Goal: Information Seeking & Learning: Learn about a topic

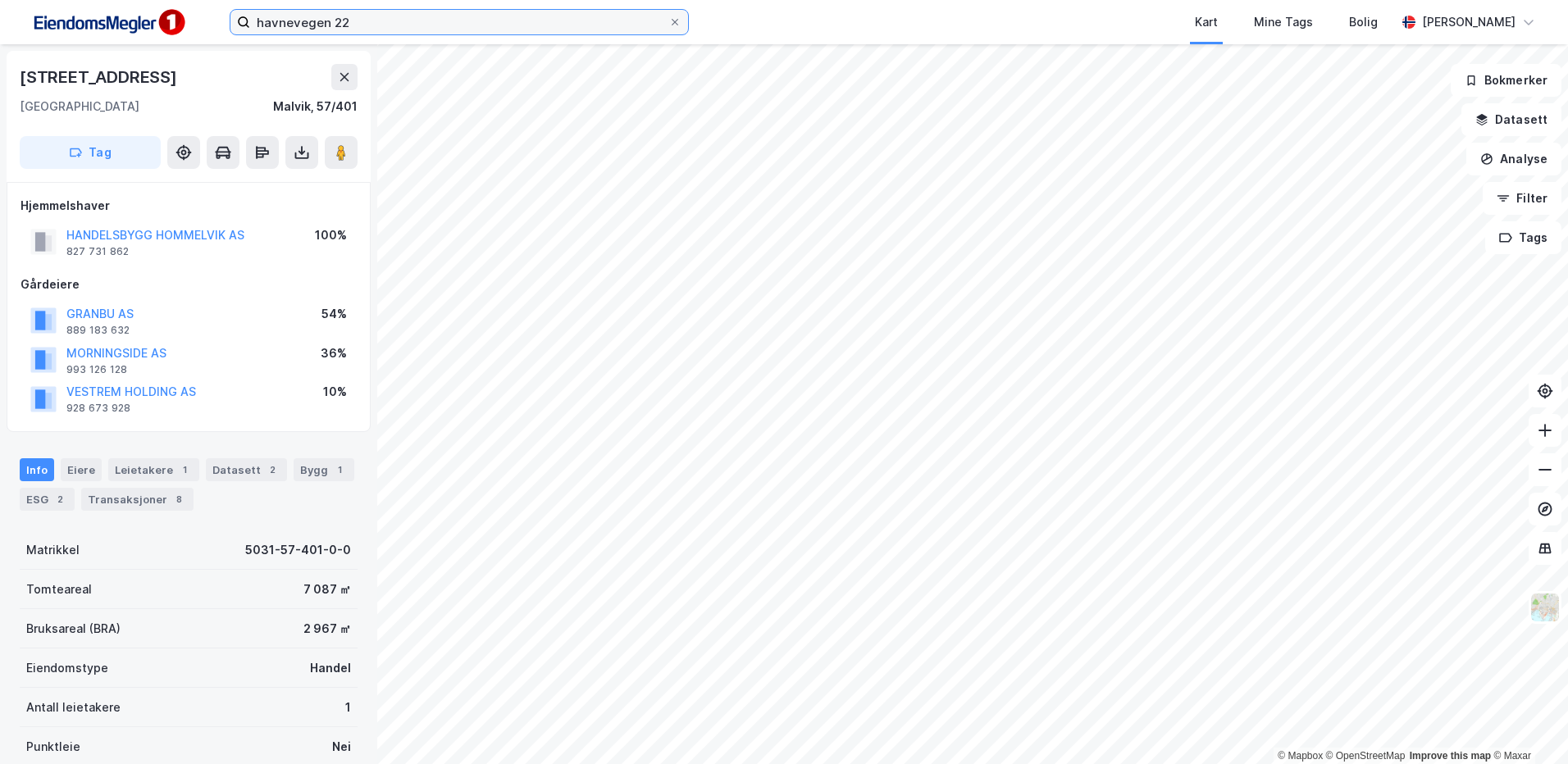
click at [366, 29] on input "havnevegen 22" at bounding box center [460, 22] width 419 height 25
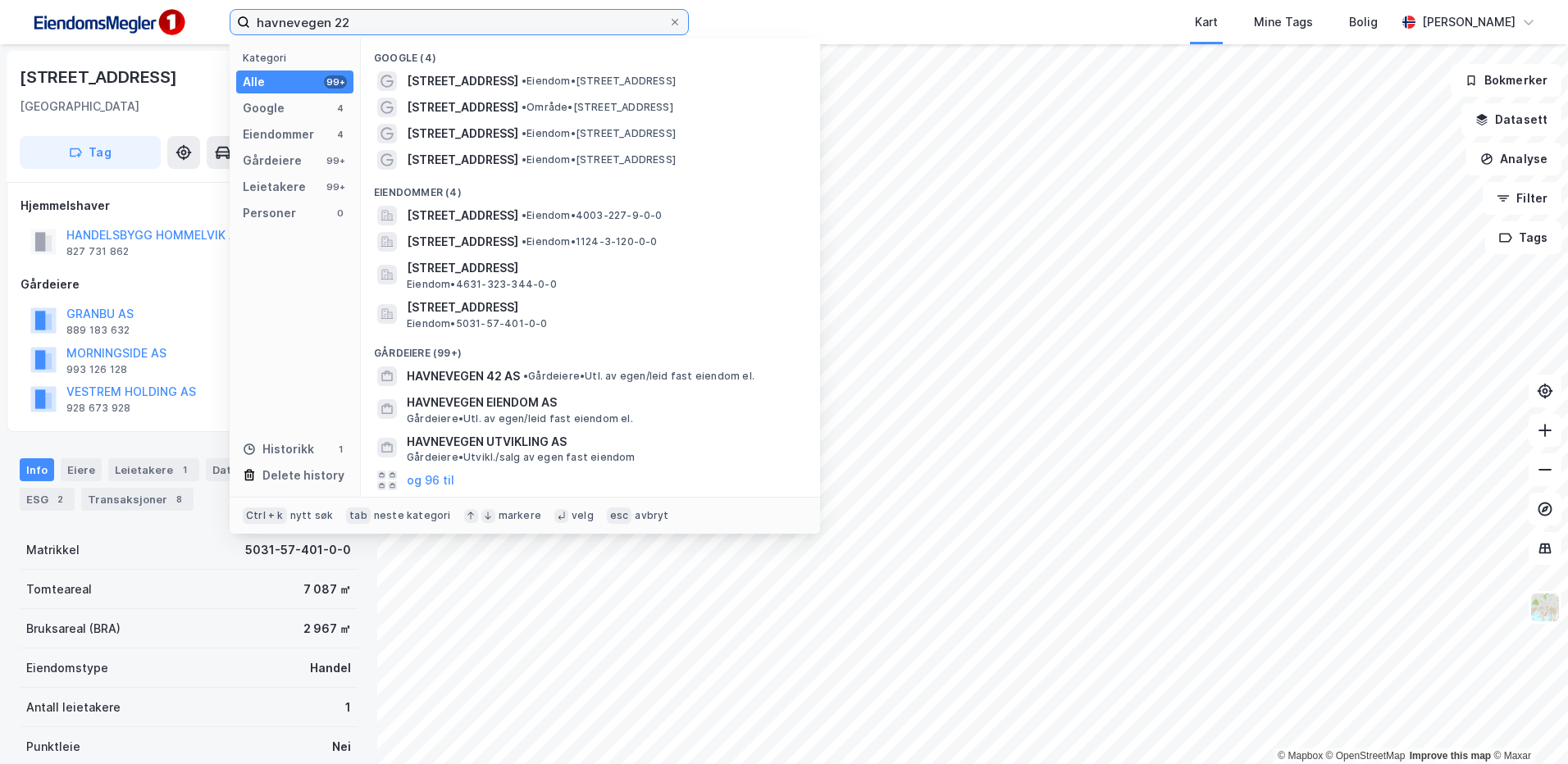
drag, startPoint x: 377, startPoint y: 24, endPoint x: 153, endPoint y: 15, distance: 224.2
click at [153, 15] on div "havnevegen 22 Kategori Alle 99+ Google 4 Eiendommer 4 Gårdeiere 99+ Leietakere …" at bounding box center [784, 22] width 1568 height 45
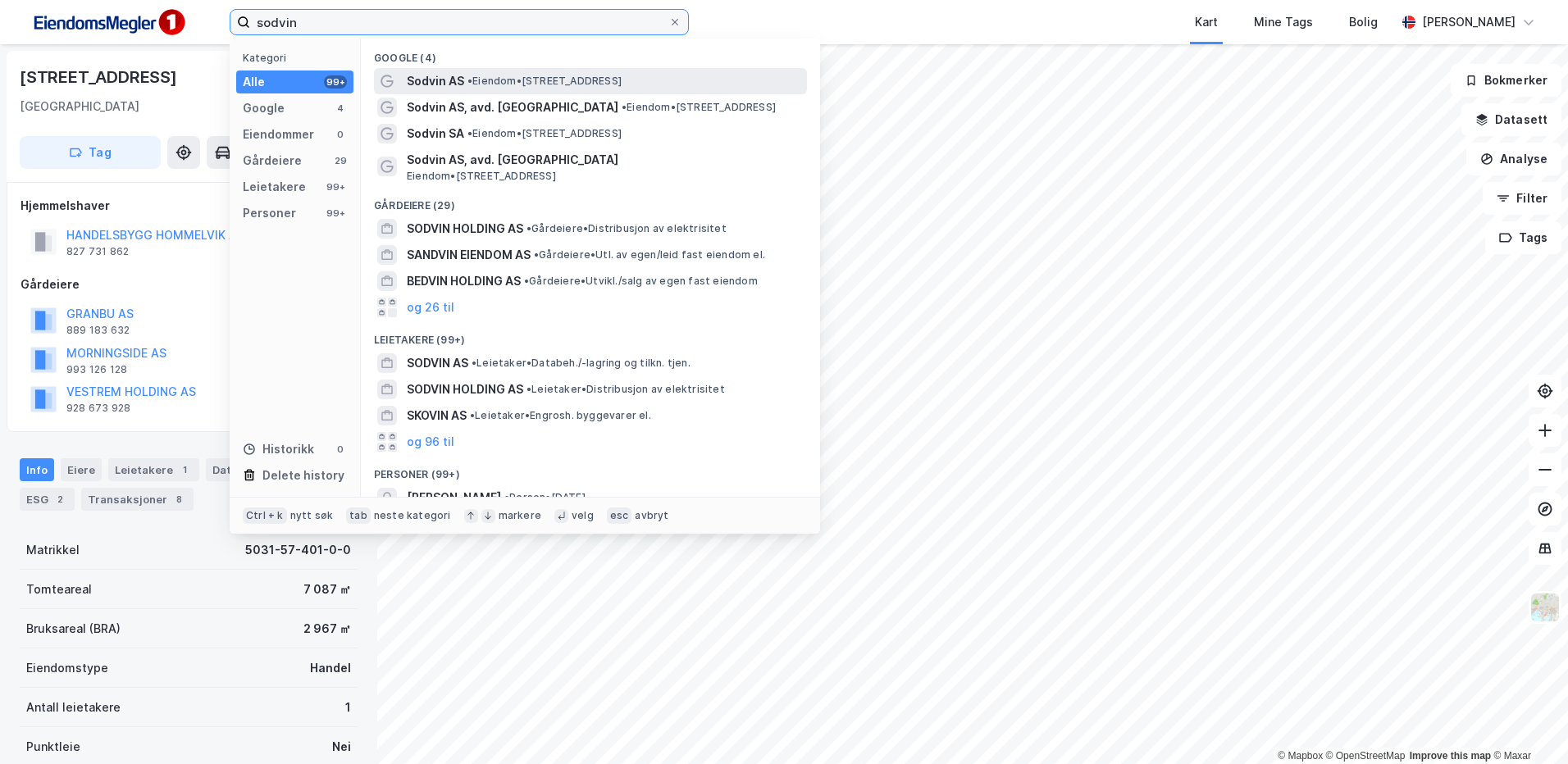
type input "sodvin"
click at [443, 86] on span "Sodvin AS" at bounding box center [436, 81] width 57 height 20
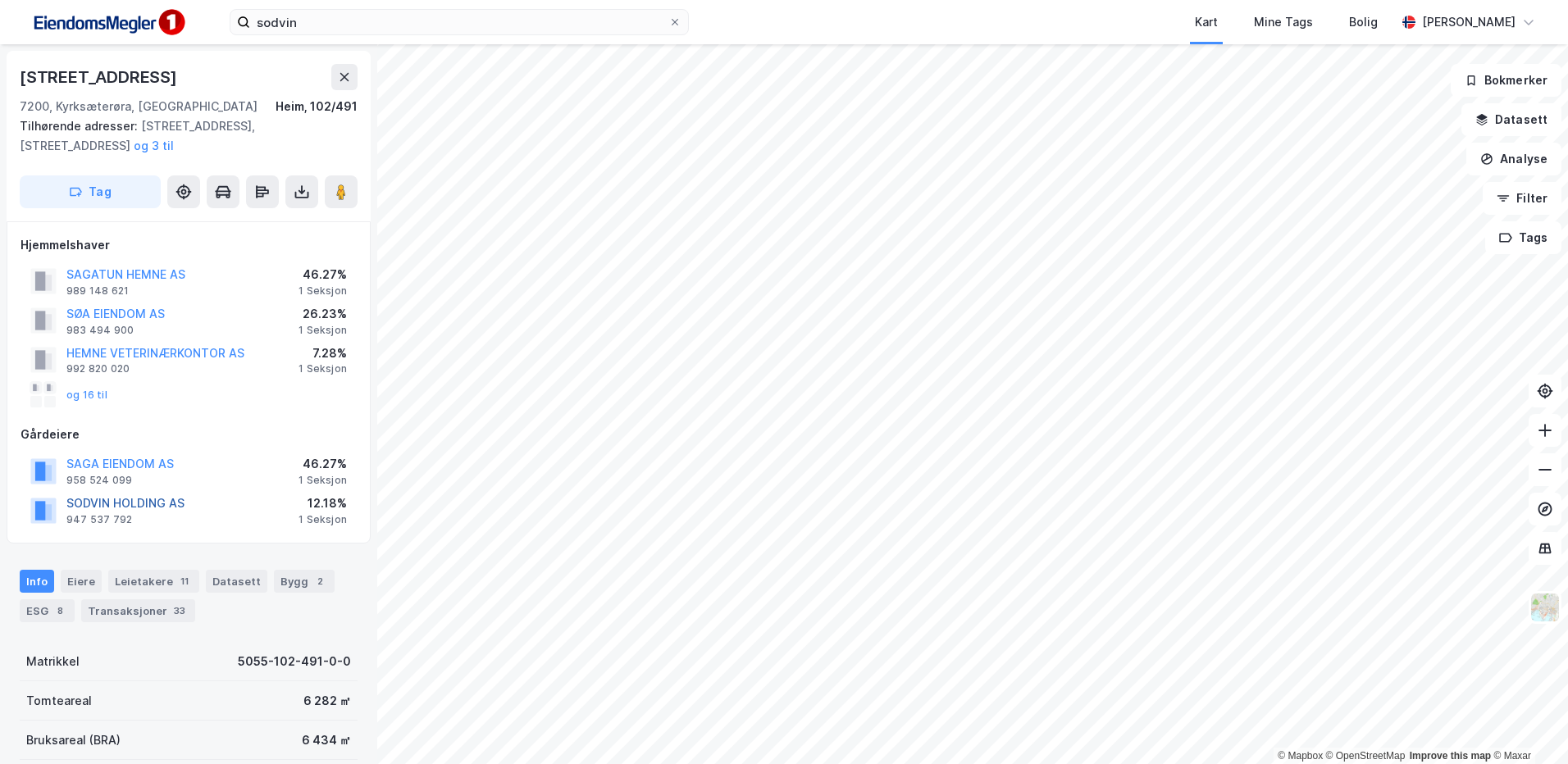
click at [0, 0] on button "SODVIN HOLDING AS" at bounding box center [0, 0] width 0 height 0
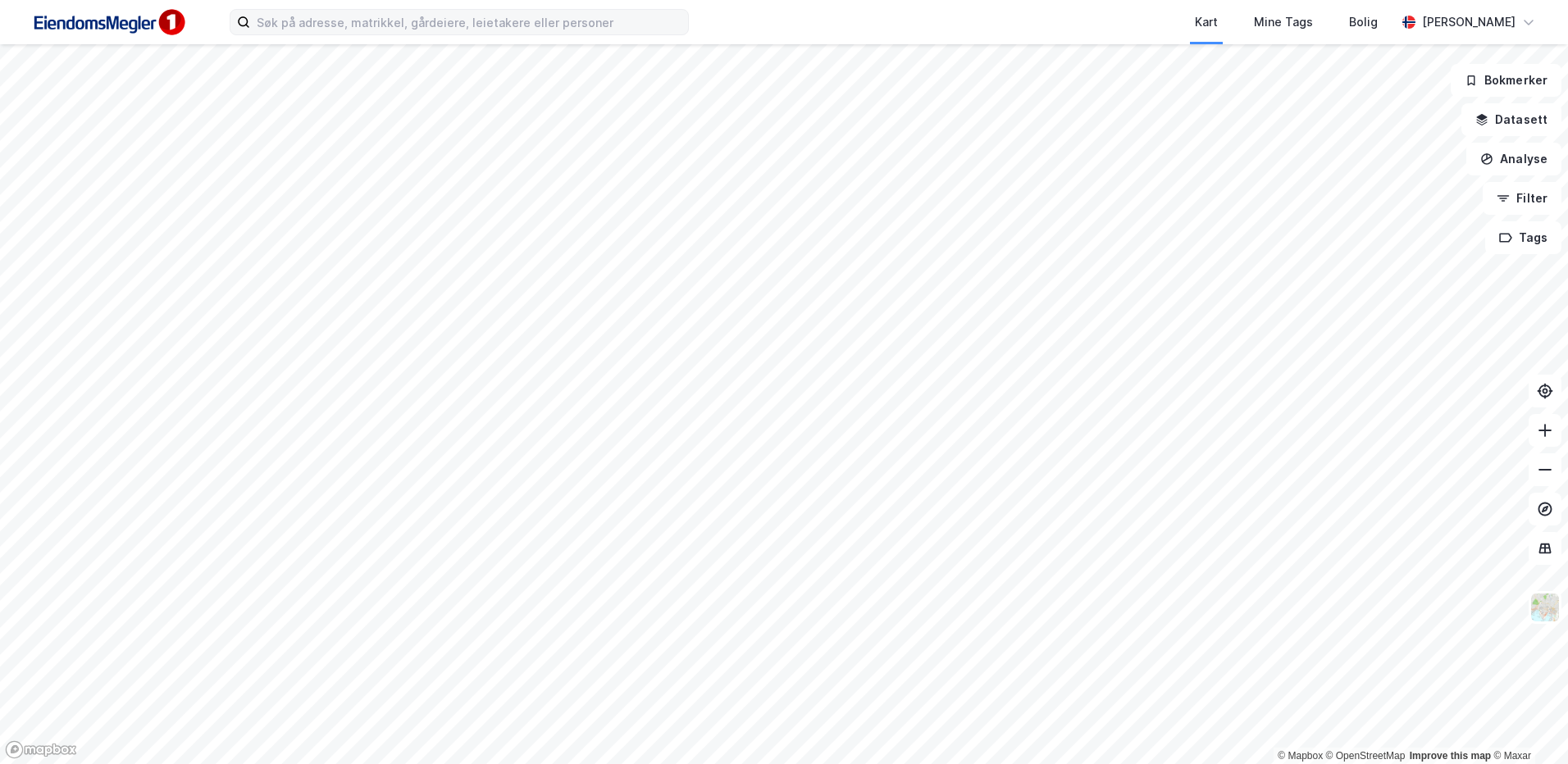
click at [428, 35] on label at bounding box center [459, 21] width 459 height 26
click at [428, 35] on input at bounding box center [470, 22] width 438 height 25
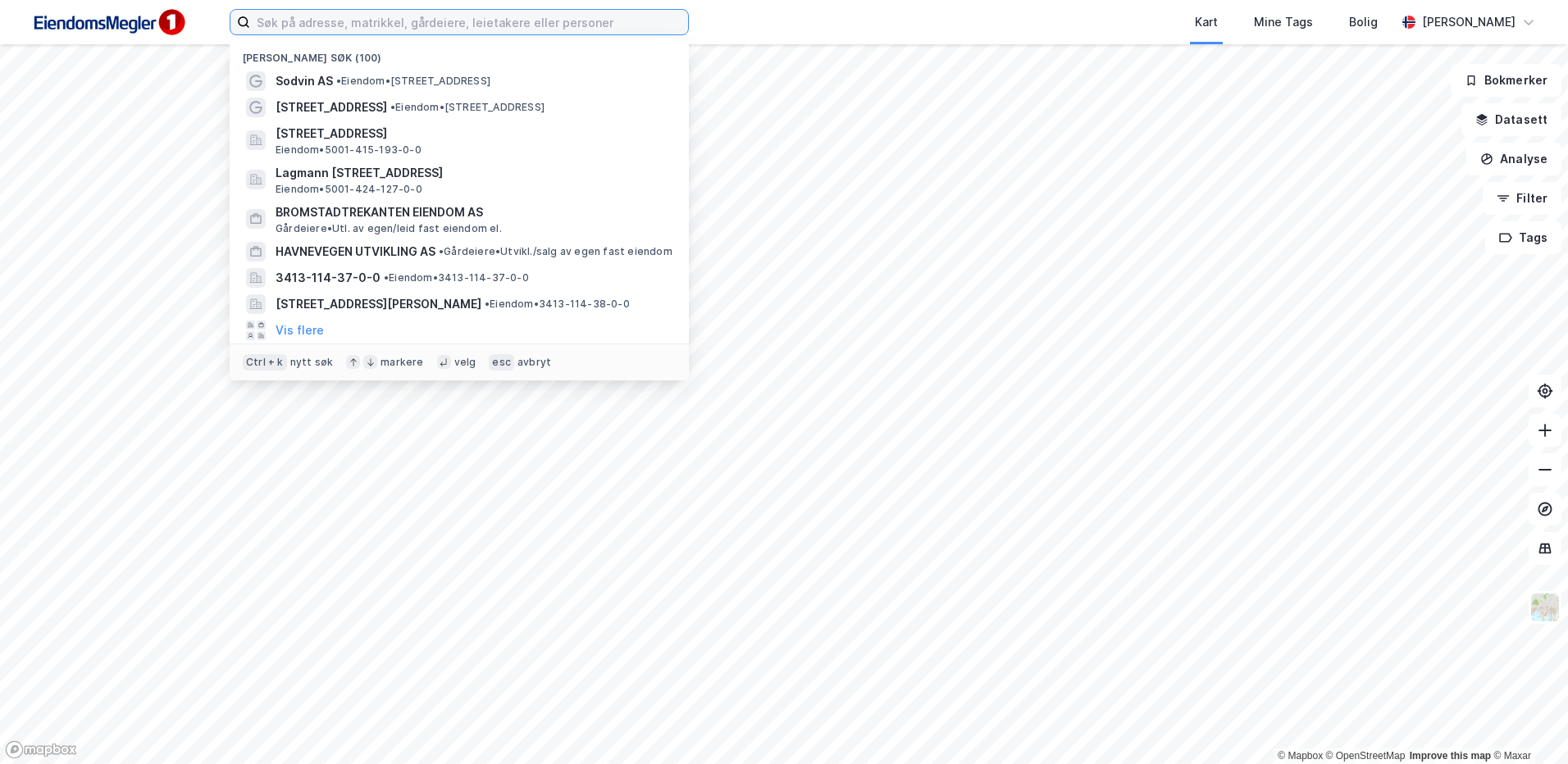
click at [419, 18] on input at bounding box center [470, 22] width 438 height 25
paste input "Elgeseter gate 31"
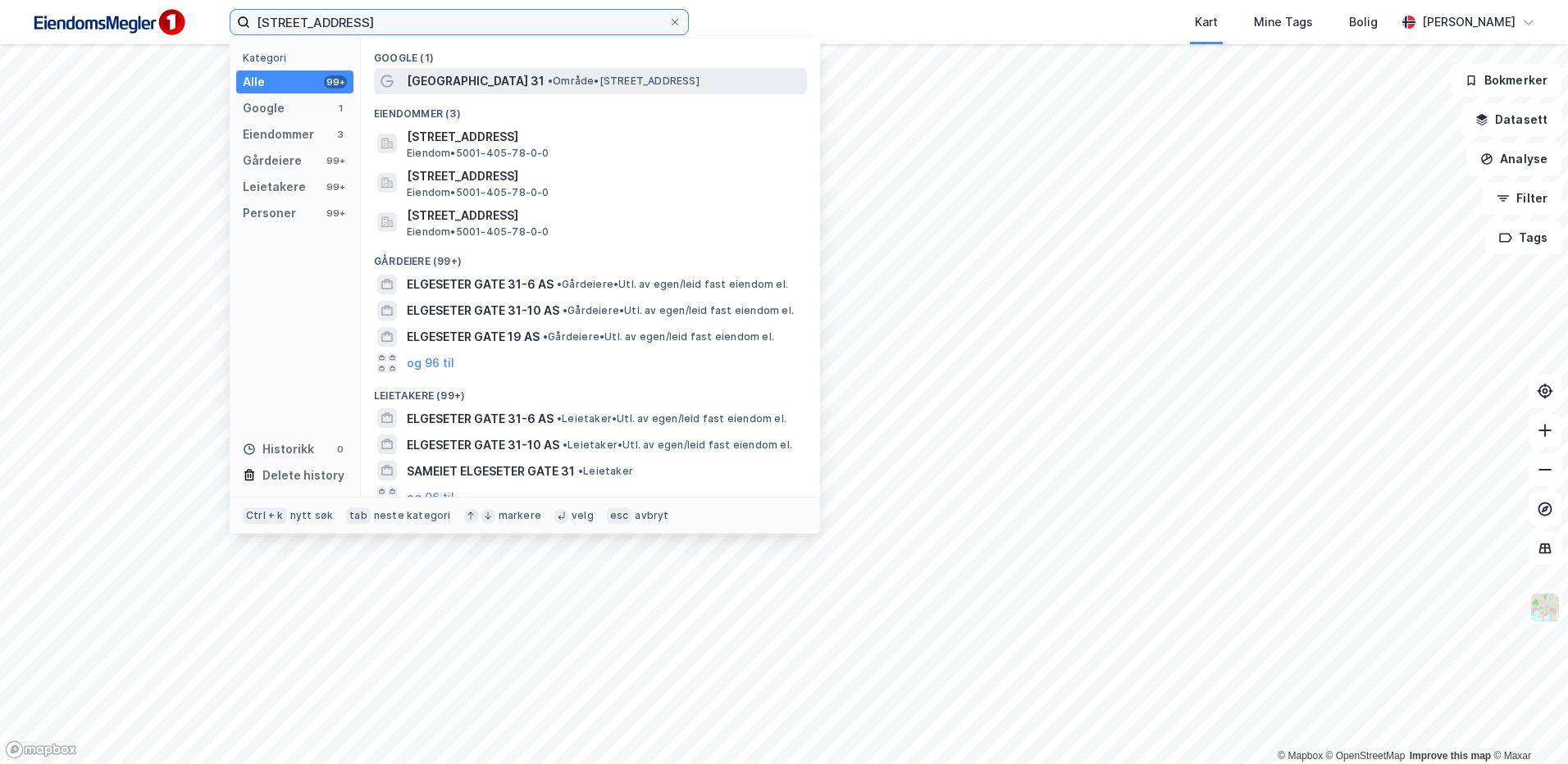
type input "Elgeseter gate 31"
click at [503, 83] on span "Elgeseter Gate 31" at bounding box center [476, 81] width 138 height 20
click at [377, 34] on input "Elgeseter gate 31" at bounding box center [460, 22] width 419 height 25
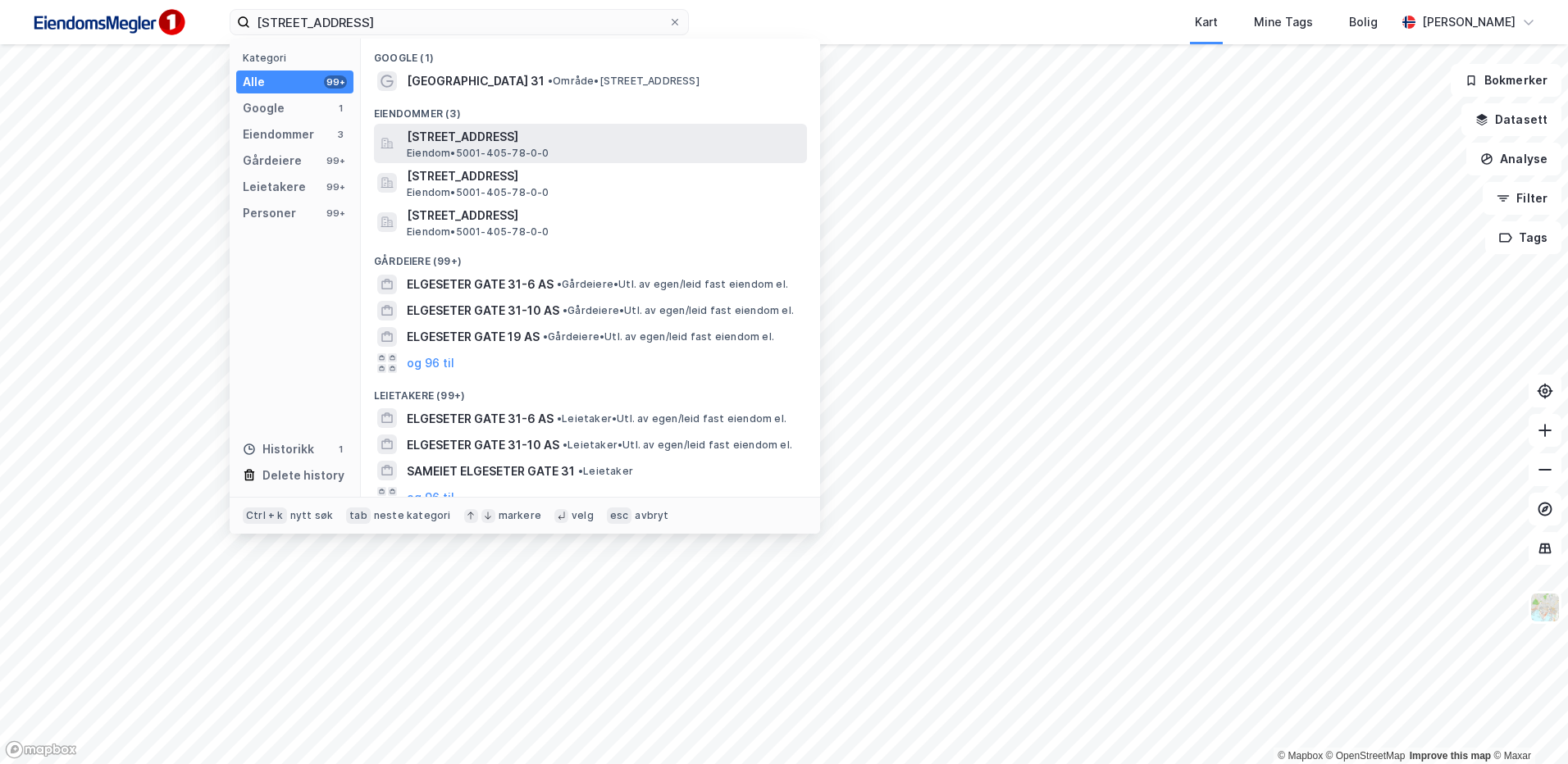
click at [551, 149] on div "Elgeseter gate 31A, 7030, TRONDHEIM, TRONDHEIM Eiendom • 5001-405-78-0-0" at bounding box center [606, 143] width 397 height 33
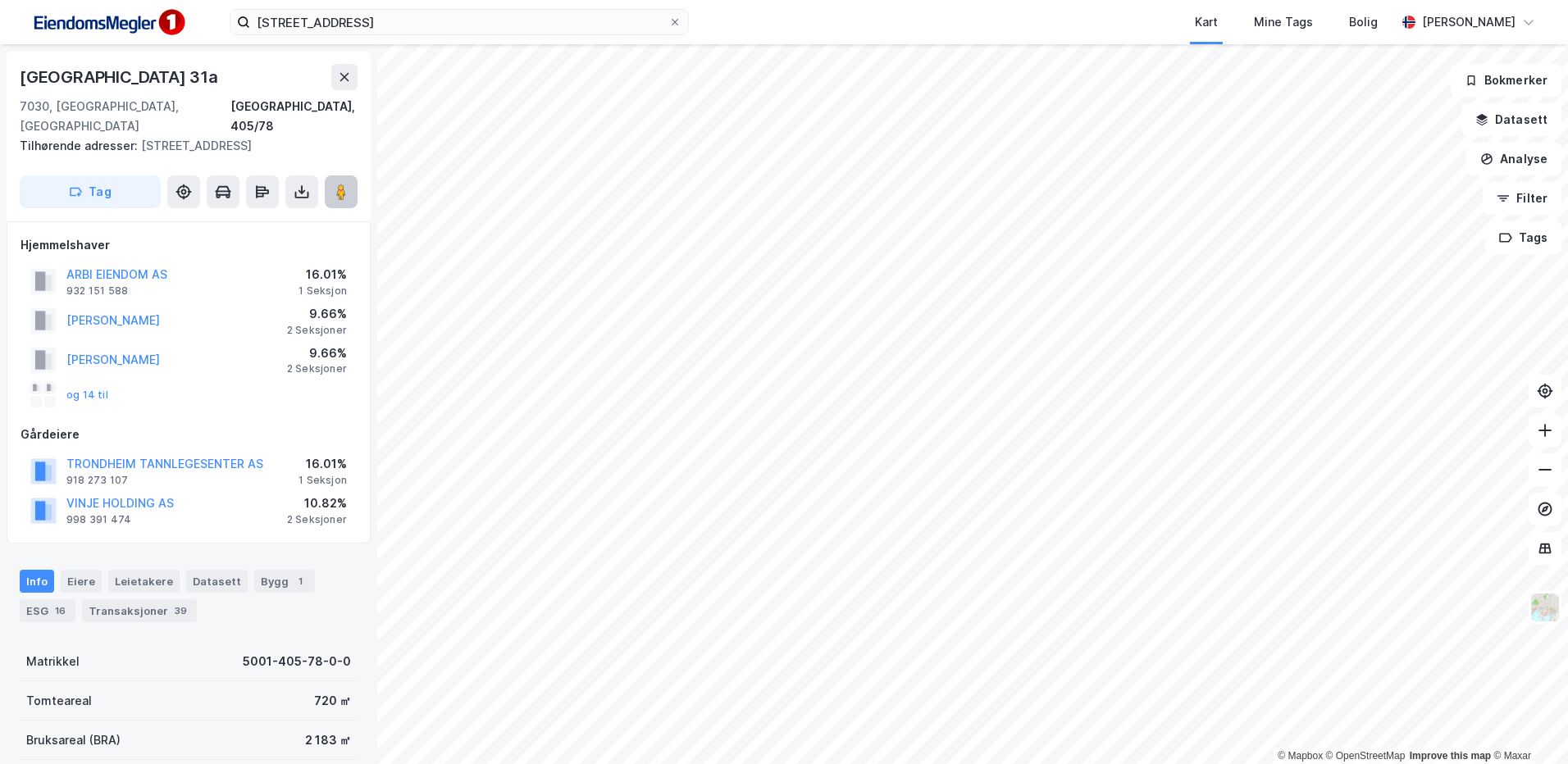
click at [355, 191] on button at bounding box center [341, 191] width 33 height 33
click at [328, 192] on button at bounding box center [341, 191] width 33 height 33
drag, startPoint x: 673, startPoint y: 21, endPoint x: 521, endPoint y: 8, distance: 152.6
click at [673, 21] on icon at bounding box center [674, 21] width 10 height 10
click at [668, 21] on input "Elgeseter gate 31" at bounding box center [460, 22] width 419 height 25
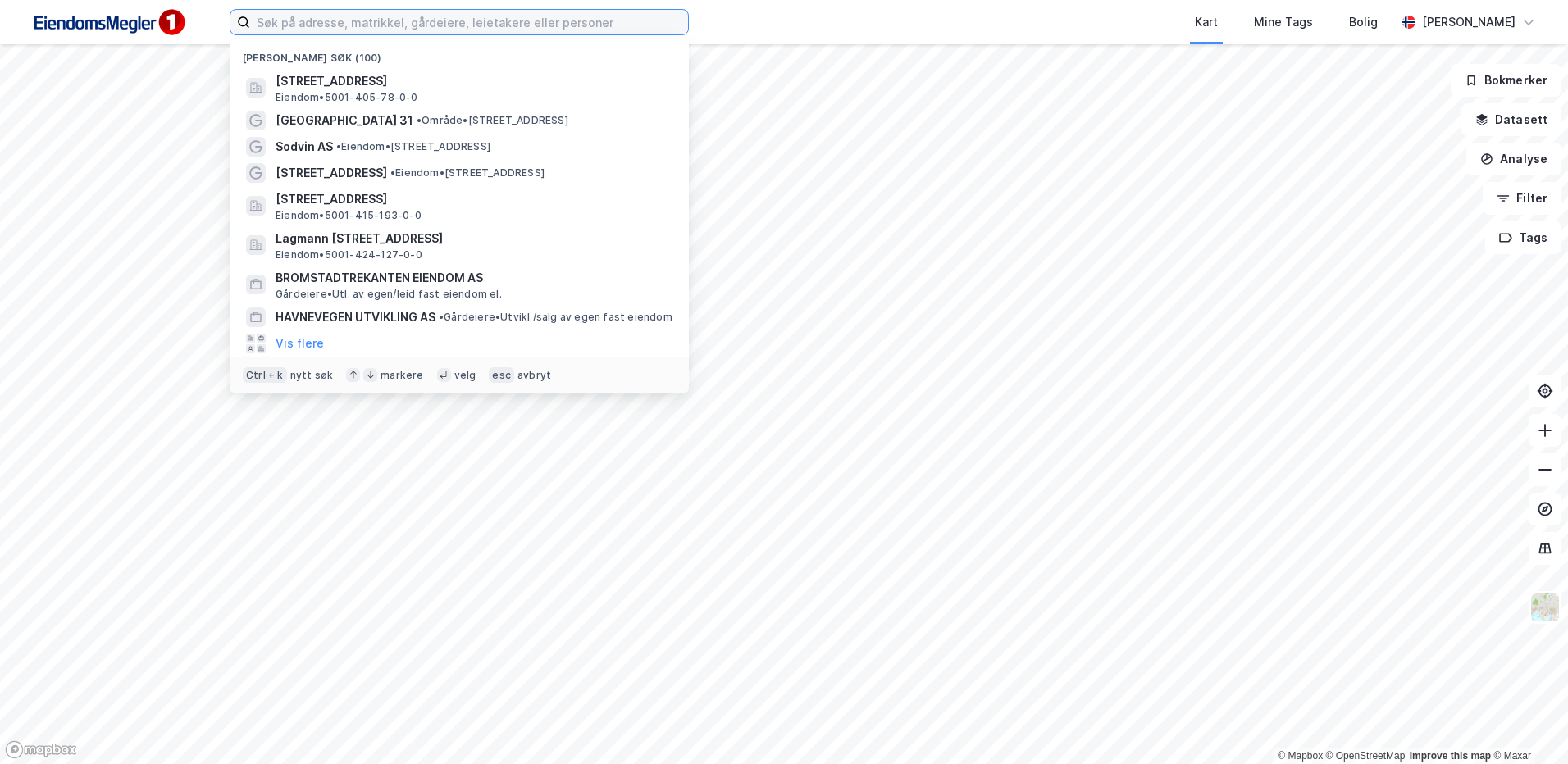
click at [323, 25] on input at bounding box center [470, 22] width 438 height 25
paste input "Trondheim Tannlegesenter AS"
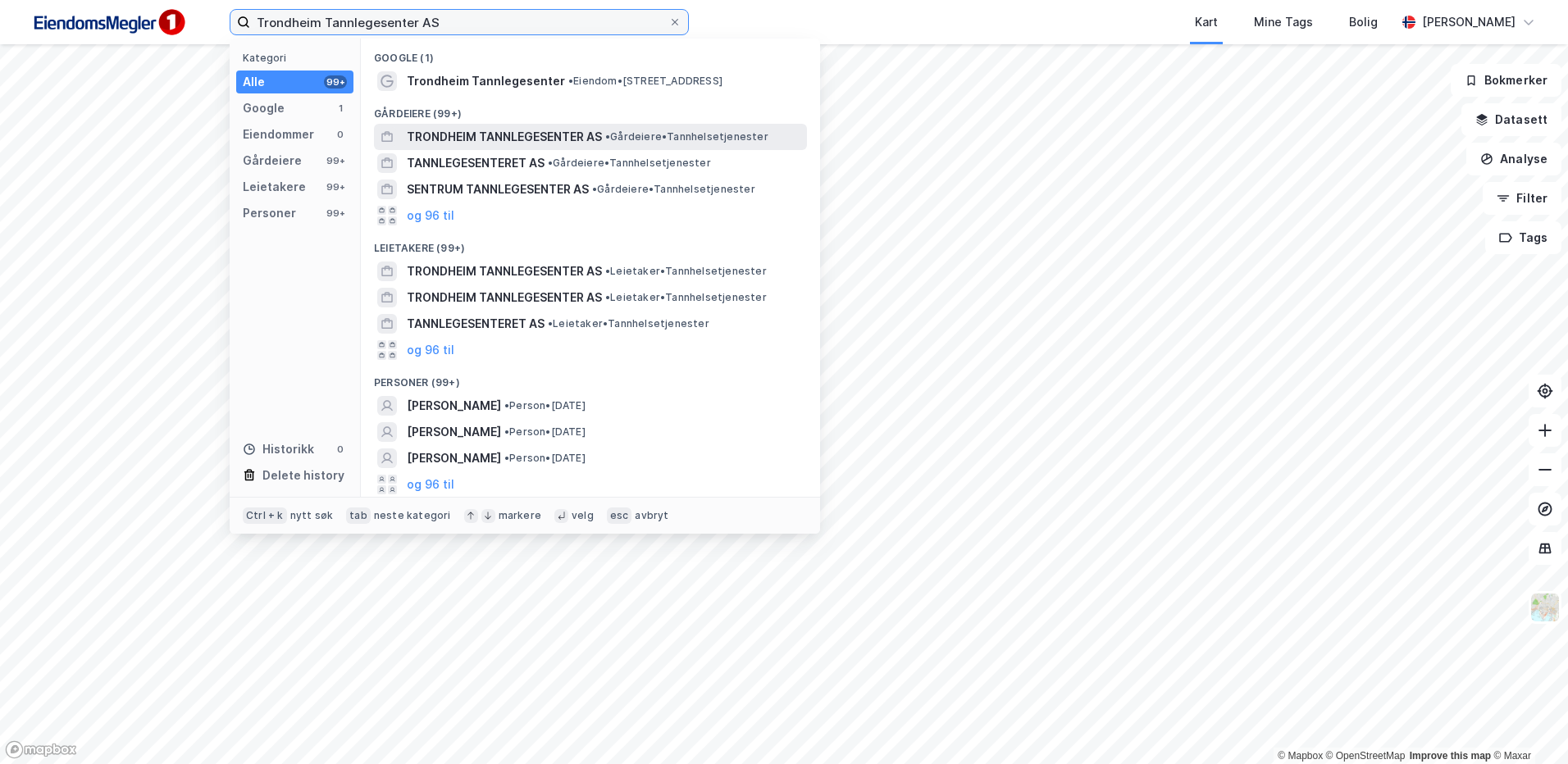
type input "Trondheim Tannlegesenter AS"
click at [570, 142] on span "TRONDHEIM TANNLEGESENTER AS" at bounding box center [504, 137] width 195 height 20
